Goal: Information Seeking & Learning: Learn about a topic

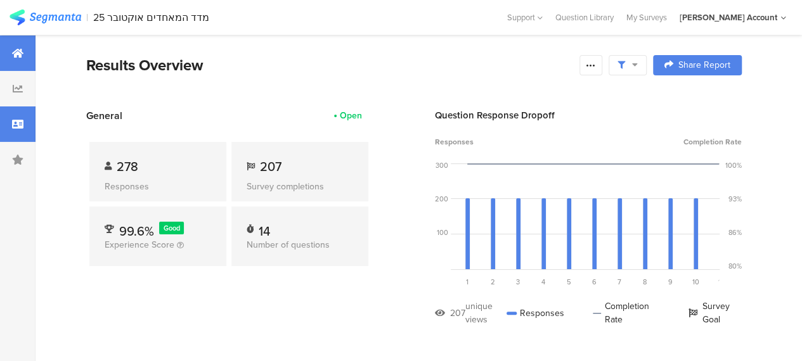
click at [21, 124] on icon at bounding box center [17, 124] width 11 height 10
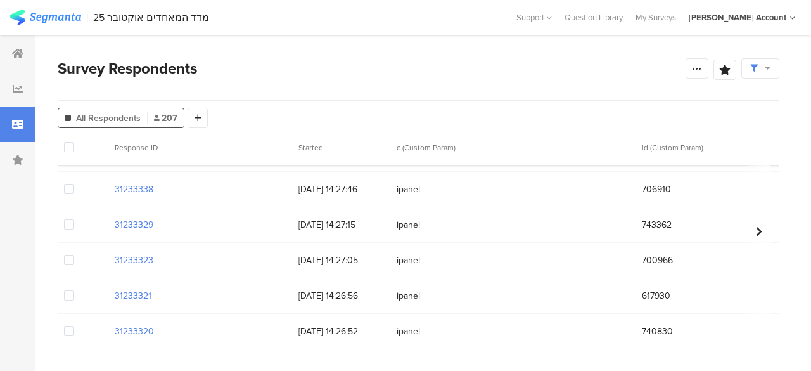
scroll to position [7192, 0]
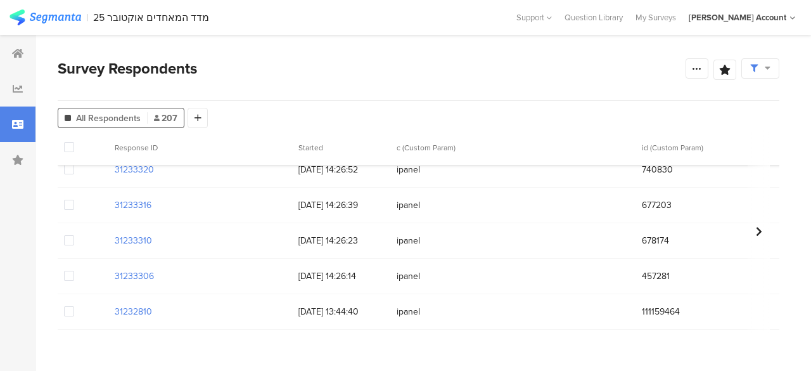
click at [71, 306] on span at bounding box center [69, 311] width 10 height 10
click at [74, 306] on input "checkbox" at bounding box center [74, 306] width 0 height 0
click at [215, 149] on span "Delete" at bounding box center [216, 148] width 26 height 10
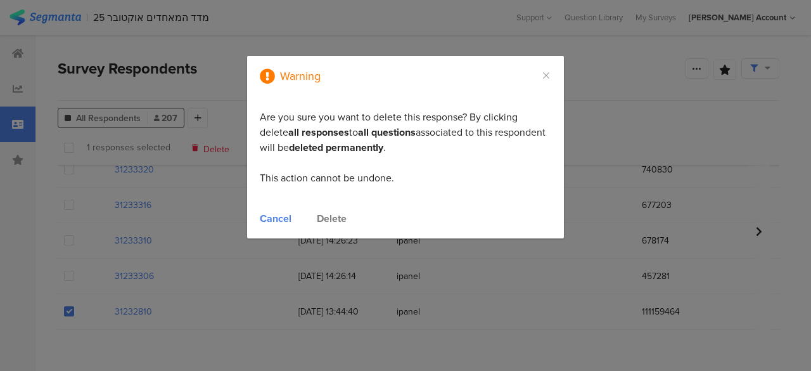
click at [330, 216] on div "Delete" at bounding box center [332, 218] width 30 height 15
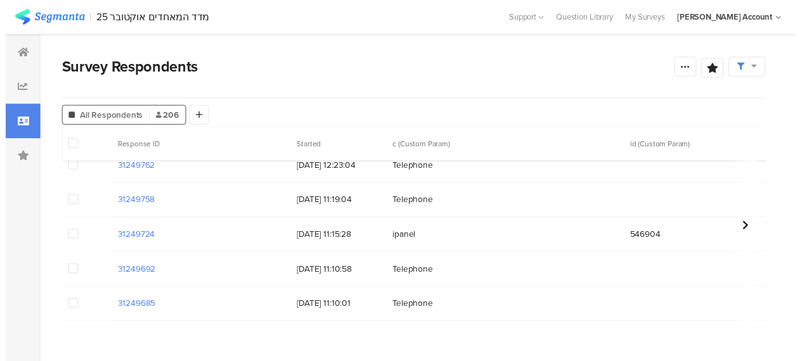
scroll to position [910, 0]
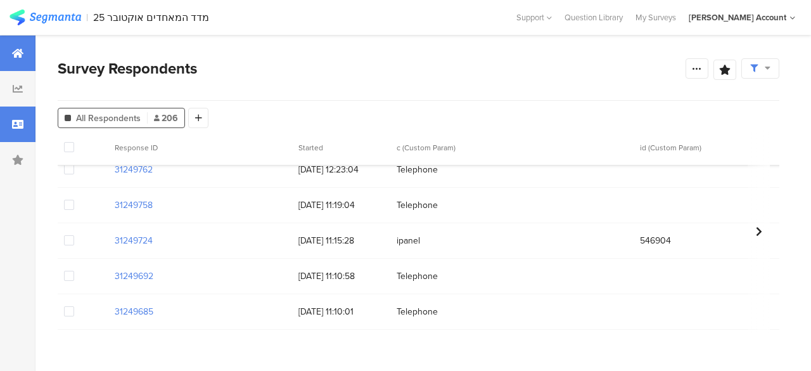
click at [18, 55] on icon at bounding box center [17, 53] width 11 height 10
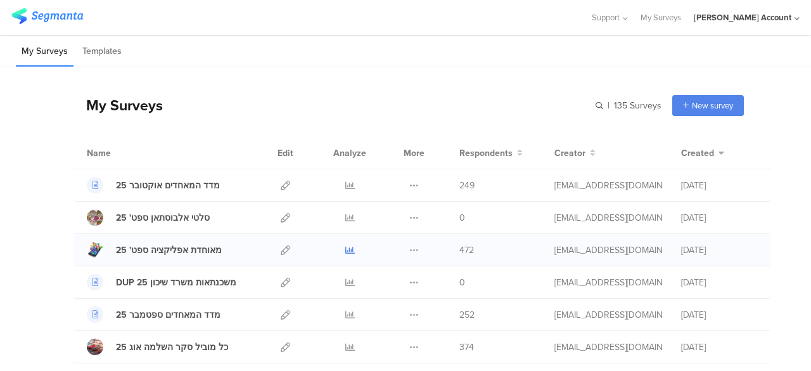
click at [345, 248] on icon at bounding box center [350, 250] width 10 height 10
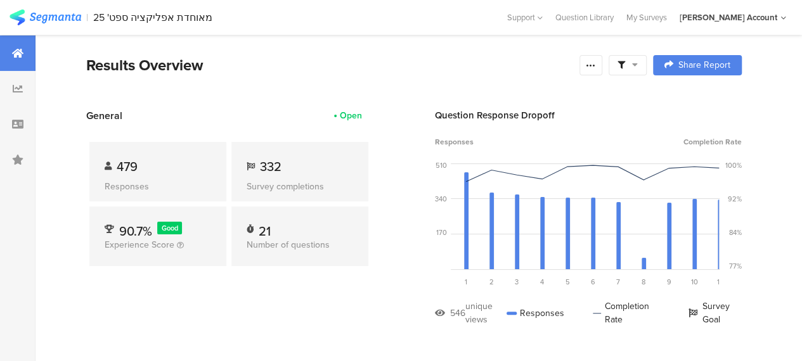
click at [638, 65] on icon at bounding box center [635, 64] width 6 height 9
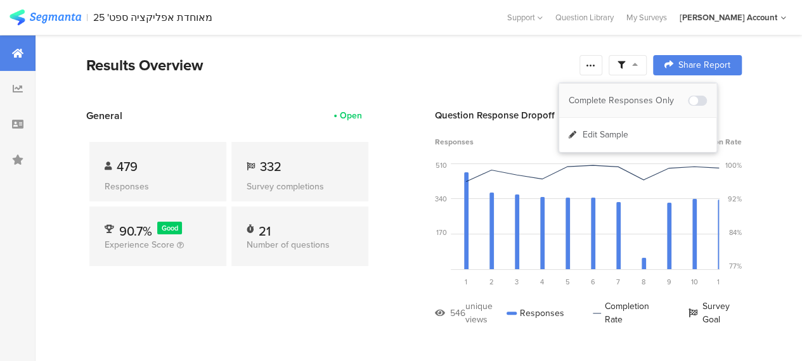
click at [650, 98] on div "Complete Responses Only" at bounding box center [628, 100] width 119 height 13
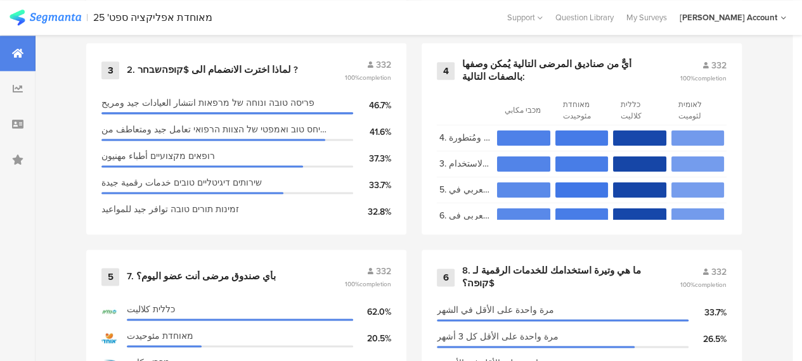
scroll to position [887, 0]
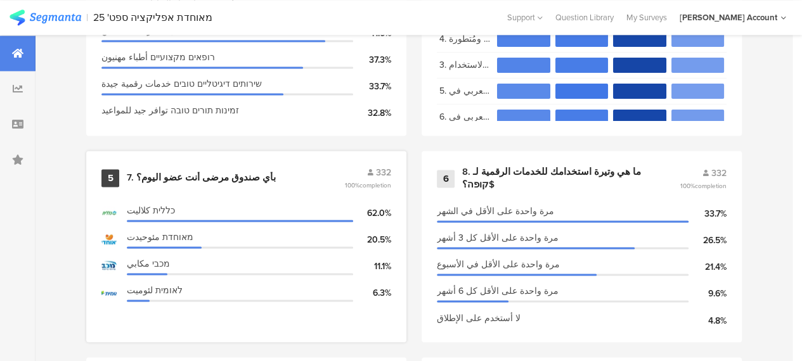
click at [205, 184] on div "7. بأي صندوق مرضى أنت عضو اليوم؟" at bounding box center [201, 178] width 149 height 13
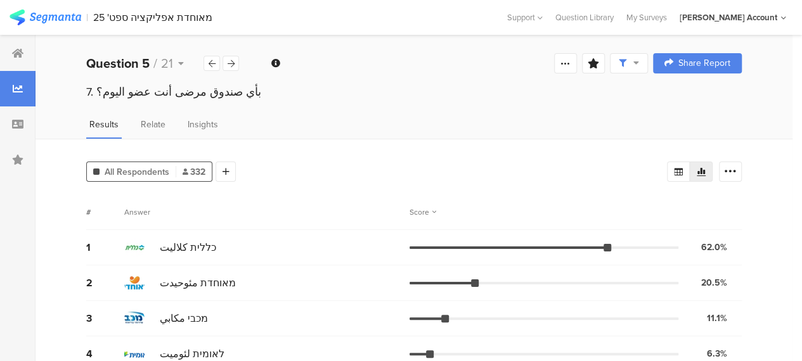
click at [341, 191] on div "All Respondents 332 Add Segment Segment markers Confidence interval Vote count …" at bounding box center [413, 260] width 757 height 243
click at [18, 49] on icon at bounding box center [17, 53] width 11 height 10
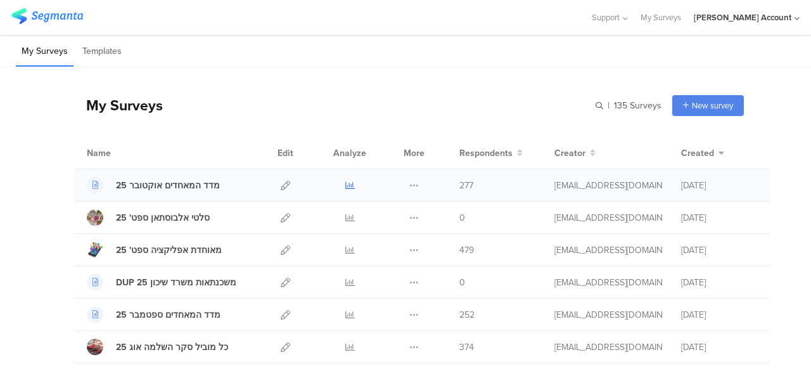
click at [345, 183] on icon at bounding box center [350, 186] width 10 height 10
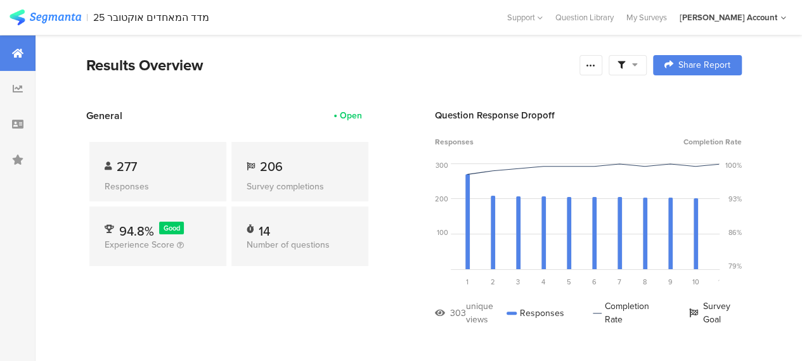
drag, startPoint x: 650, startPoint y: 65, endPoint x: 650, endPoint y: 72, distance: 7.0
click at [646, 64] on div at bounding box center [627, 65] width 38 height 20
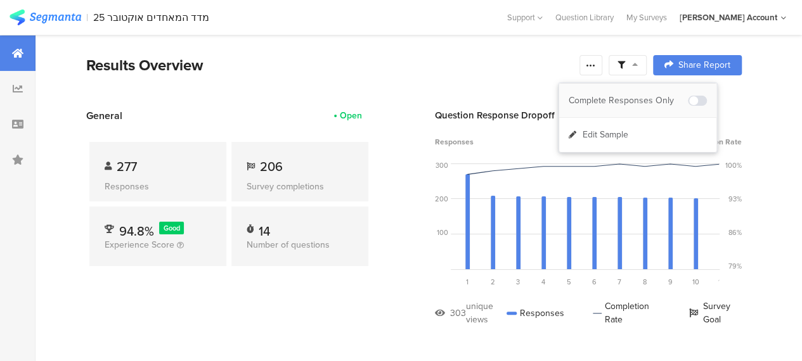
click at [650, 96] on div "Complete Responses Only" at bounding box center [628, 100] width 119 height 13
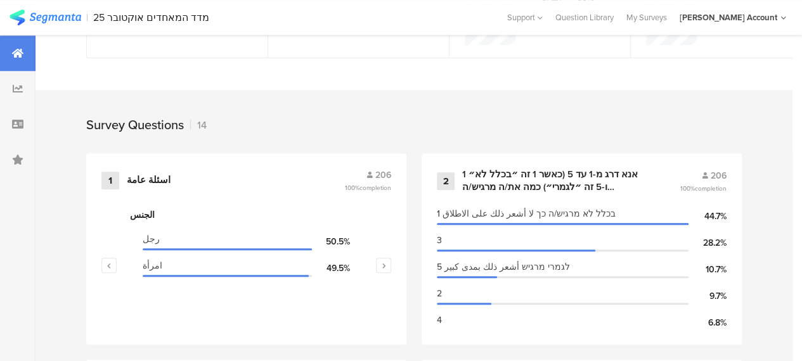
scroll to position [570, 0]
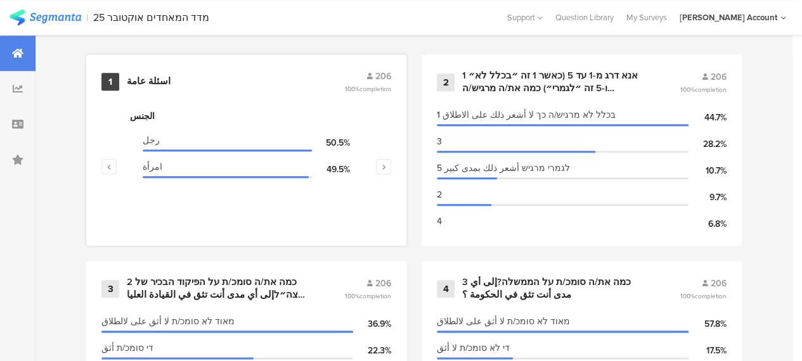
click at [155, 87] on div "اسئلة عامة" at bounding box center [149, 81] width 44 height 13
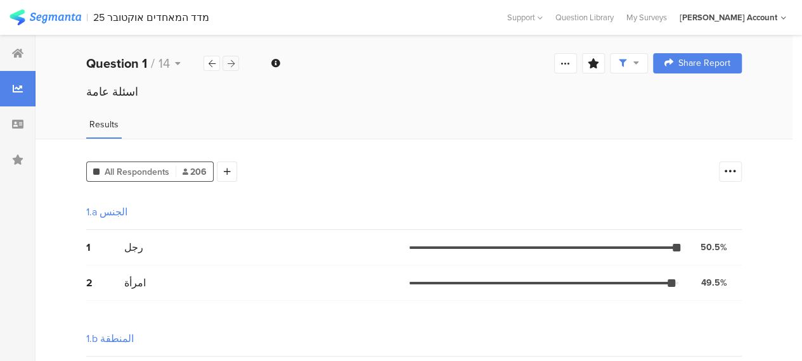
click at [232, 63] on icon at bounding box center [231, 64] width 7 height 8
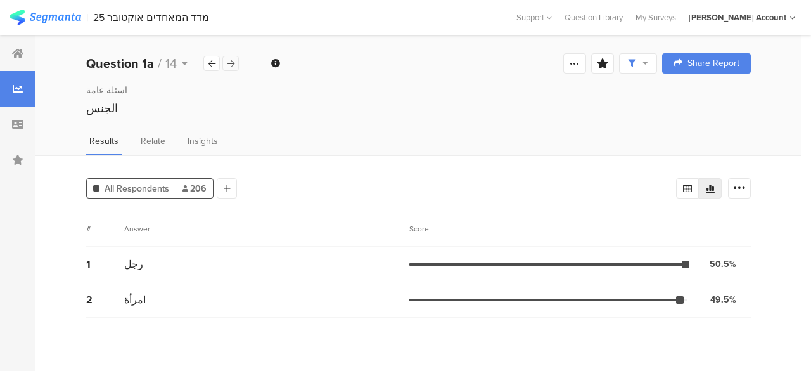
click at [232, 63] on icon at bounding box center [231, 64] width 7 height 8
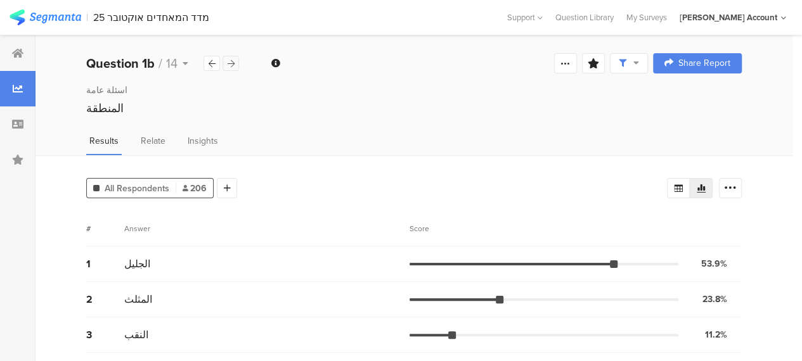
click at [232, 63] on icon at bounding box center [231, 64] width 7 height 8
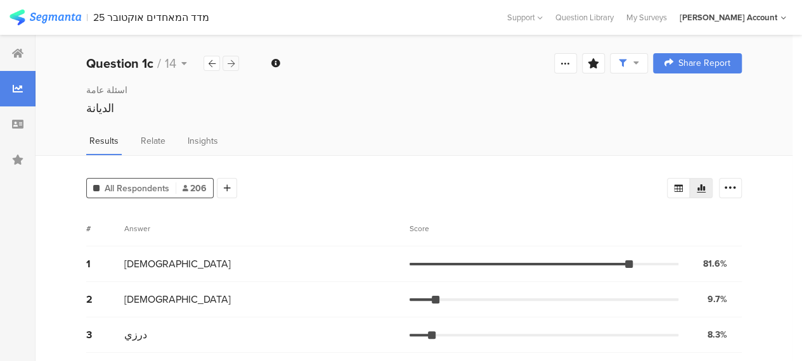
click at [232, 63] on icon at bounding box center [231, 64] width 7 height 8
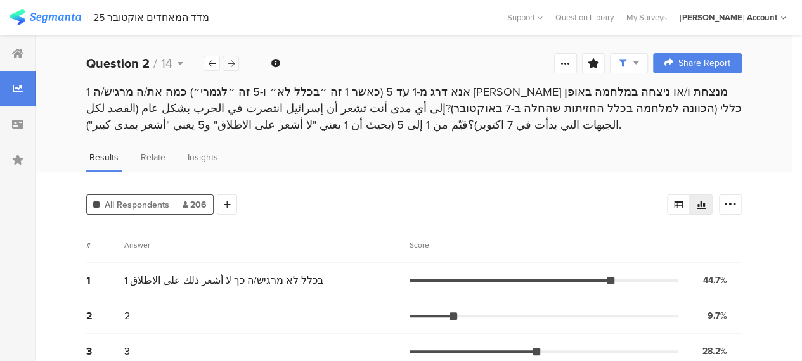
click at [233, 62] on icon at bounding box center [231, 64] width 7 height 8
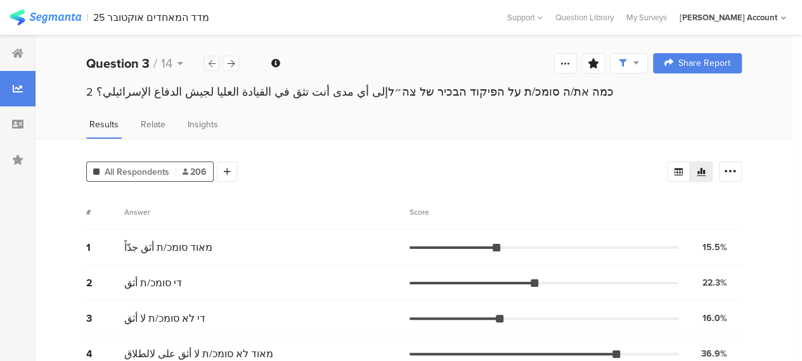
click at [217, 58] on div at bounding box center [211, 63] width 16 height 15
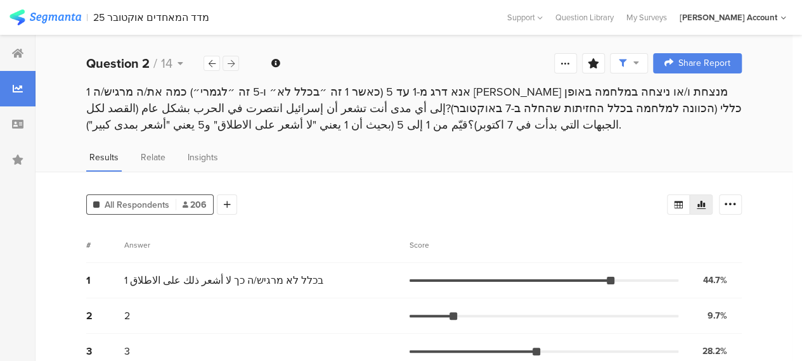
click at [228, 60] on icon at bounding box center [231, 64] width 7 height 8
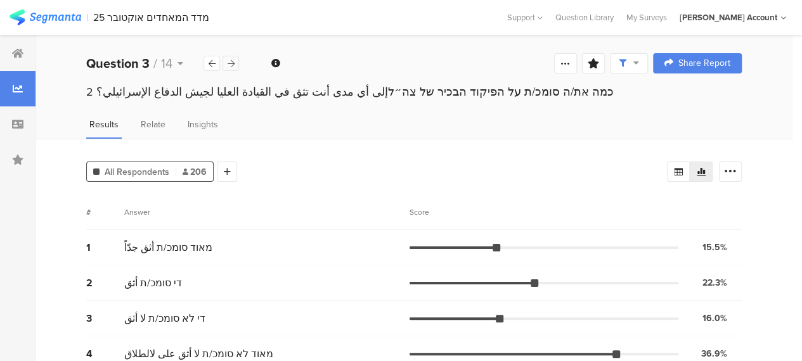
click at [231, 63] on icon at bounding box center [231, 64] width 7 height 8
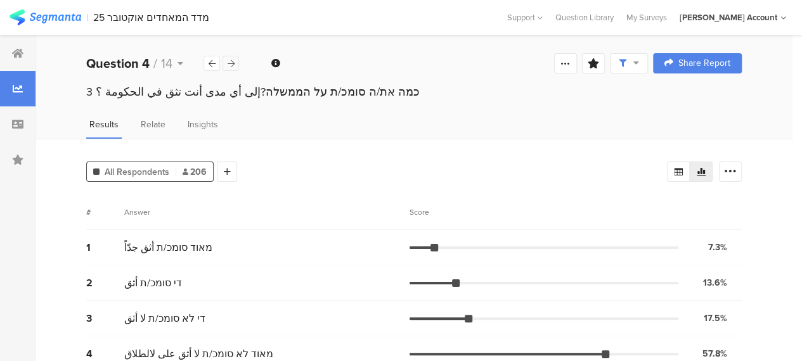
click at [233, 64] on icon at bounding box center [231, 64] width 7 height 8
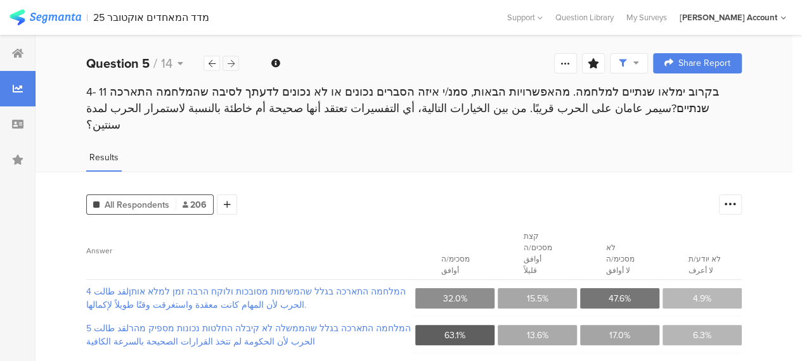
click at [229, 62] on icon at bounding box center [231, 64] width 7 height 8
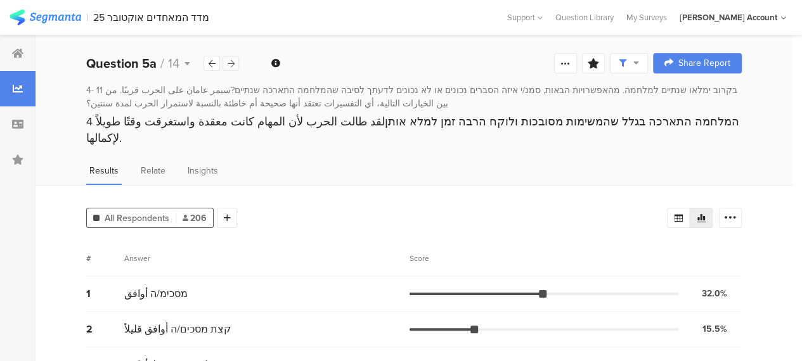
click at [229, 62] on icon at bounding box center [231, 64] width 7 height 8
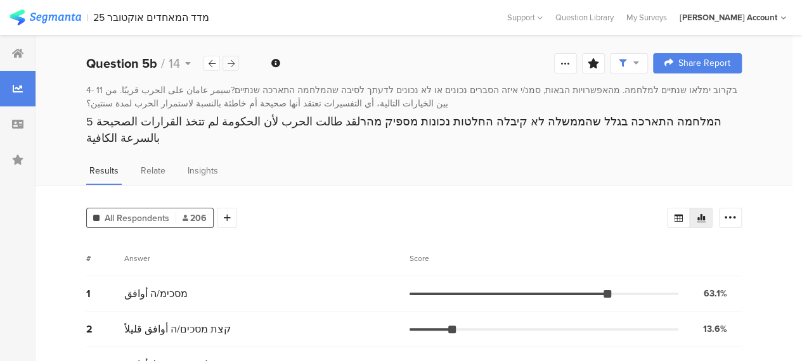
click at [229, 62] on icon at bounding box center [231, 64] width 7 height 8
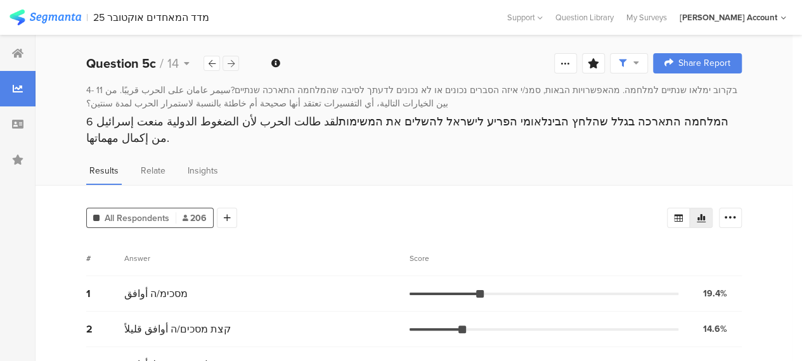
click at [229, 62] on icon at bounding box center [231, 64] width 7 height 8
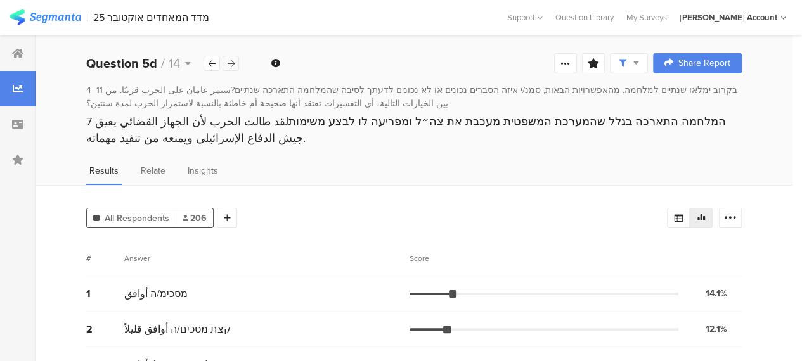
click at [229, 63] on icon at bounding box center [231, 64] width 7 height 8
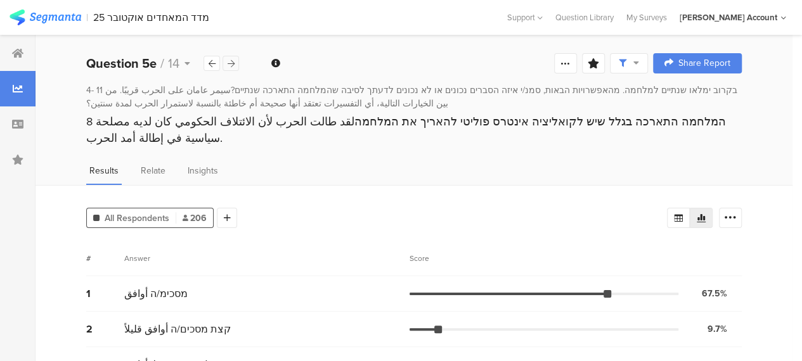
click at [230, 63] on icon at bounding box center [231, 64] width 7 height 8
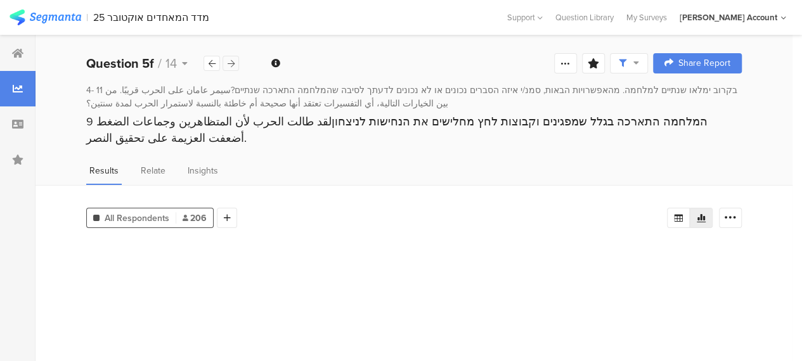
click at [231, 63] on icon at bounding box center [231, 64] width 7 height 8
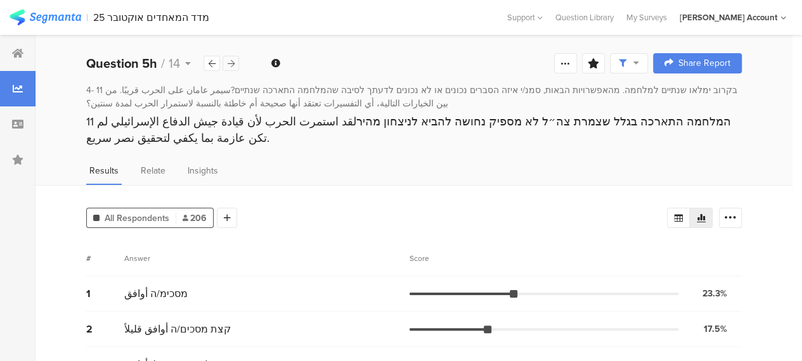
click at [231, 63] on icon at bounding box center [231, 64] width 7 height 8
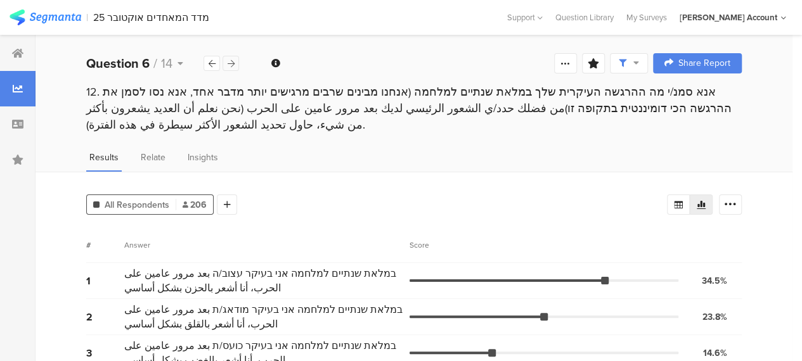
click at [233, 65] on icon at bounding box center [231, 64] width 7 height 8
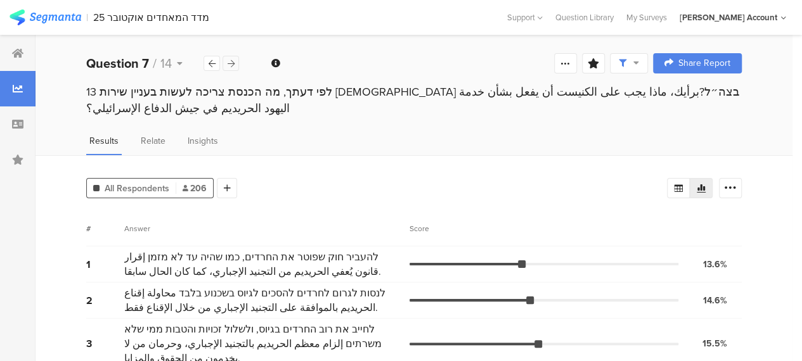
click at [237, 63] on div at bounding box center [230, 63] width 16 height 15
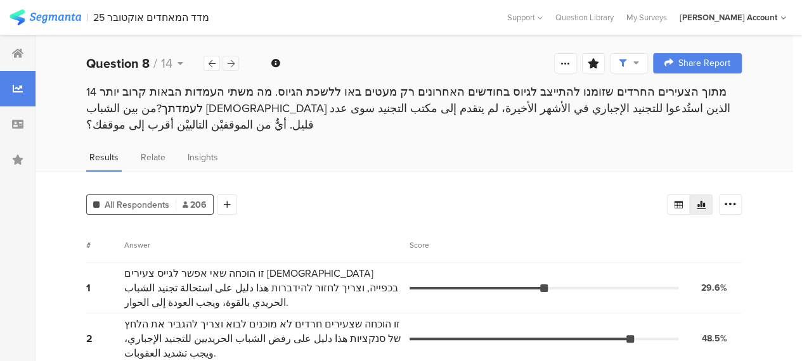
click at [234, 63] on icon at bounding box center [231, 64] width 7 height 8
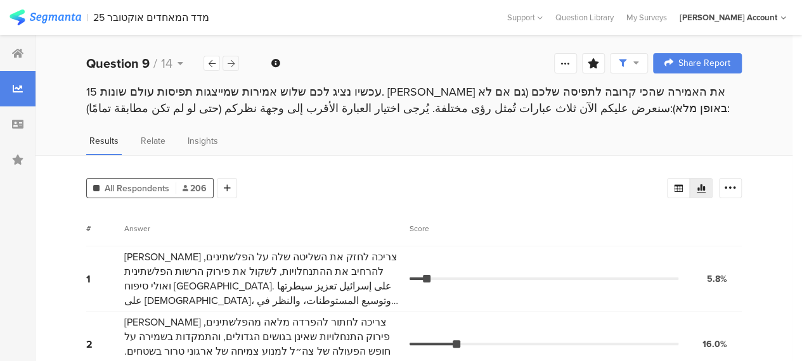
click at [233, 65] on icon at bounding box center [231, 64] width 7 height 8
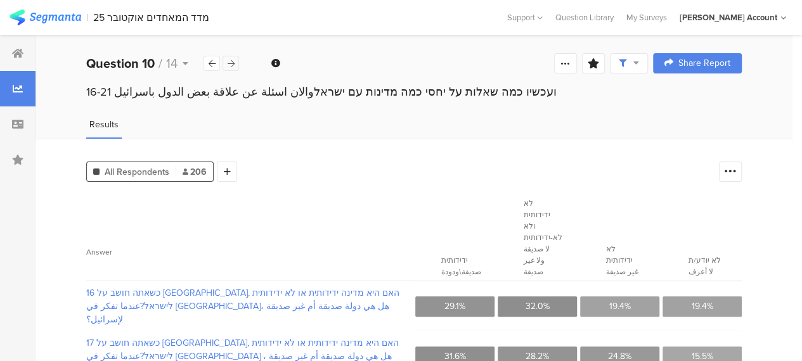
click at [232, 61] on icon at bounding box center [231, 64] width 7 height 8
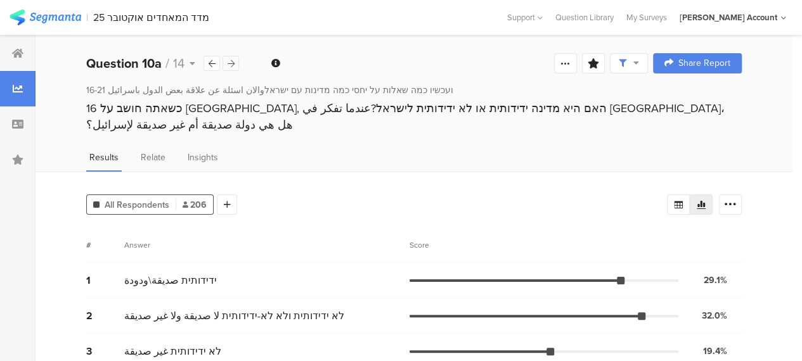
click at [232, 61] on icon at bounding box center [231, 64] width 7 height 8
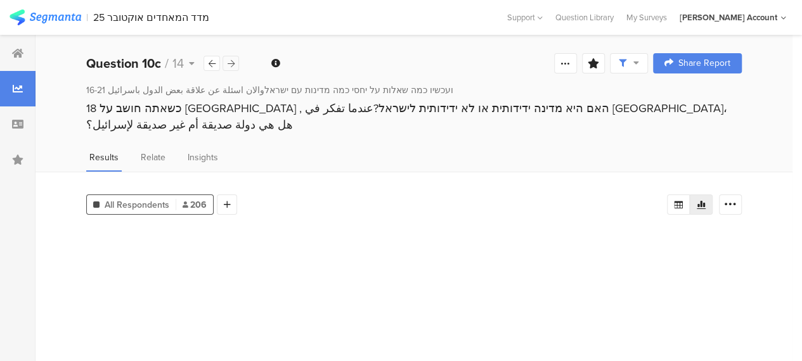
click at [232, 61] on icon at bounding box center [231, 64] width 7 height 8
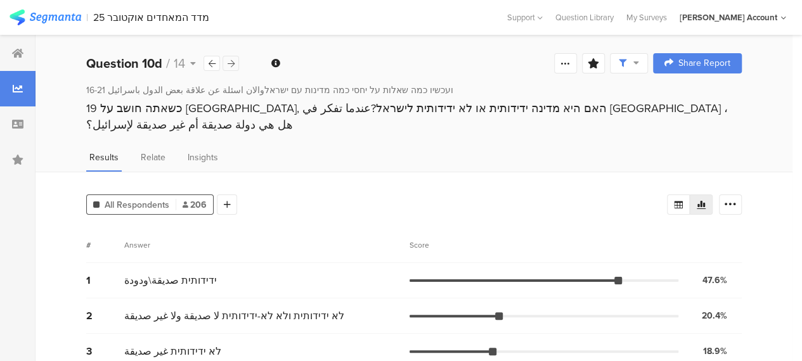
click at [232, 61] on icon at bounding box center [231, 64] width 7 height 8
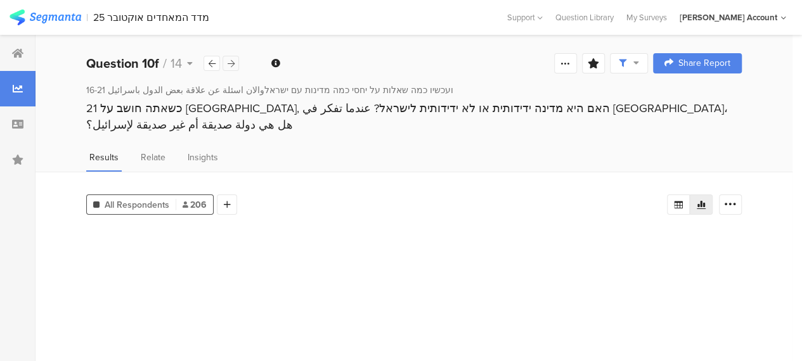
click at [232, 61] on icon at bounding box center [231, 64] width 7 height 8
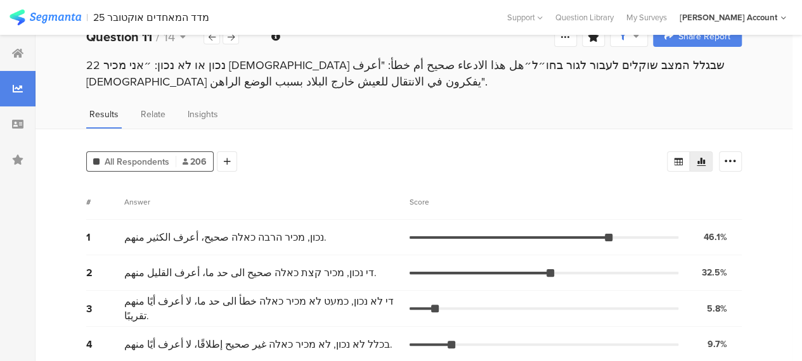
scroll to position [7, 0]
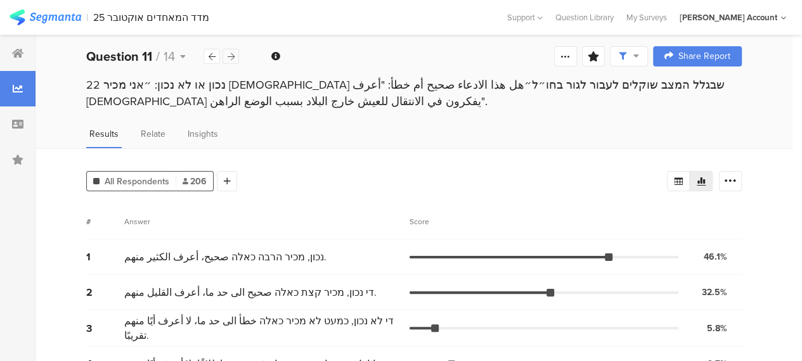
click at [233, 59] on icon at bounding box center [231, 57] width 7 height 8
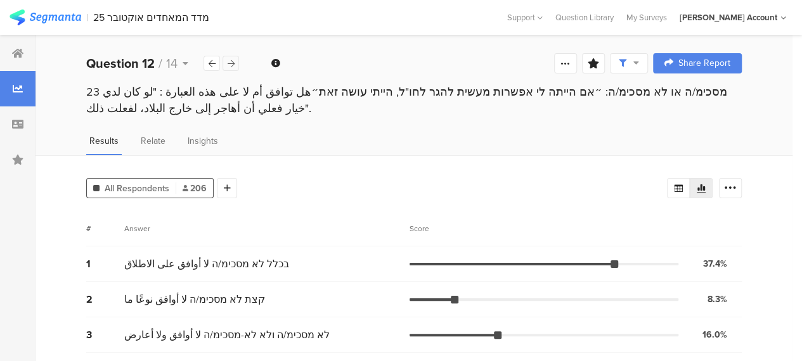
click at [231, 63] on icon at bounding box center [231, 64] width 7 height 8
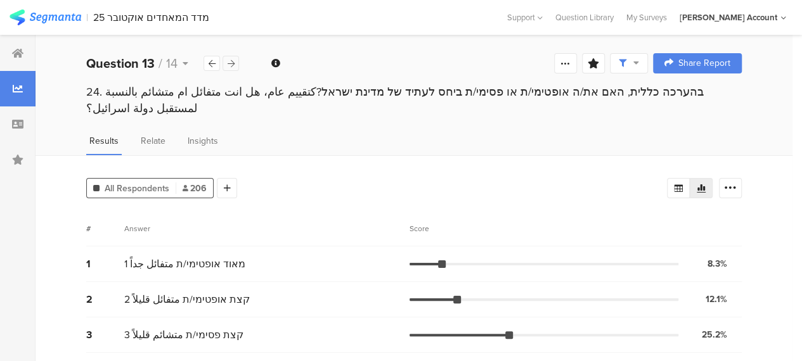
click at [231, 63] on icon at bounding box center [231, 64] width 7 height 8
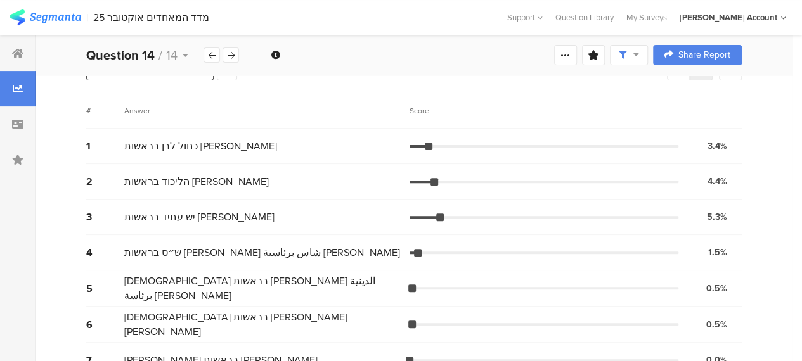
scroll to position [116, 0]
